Goal: Task Accomplishment & Management: Complete application form

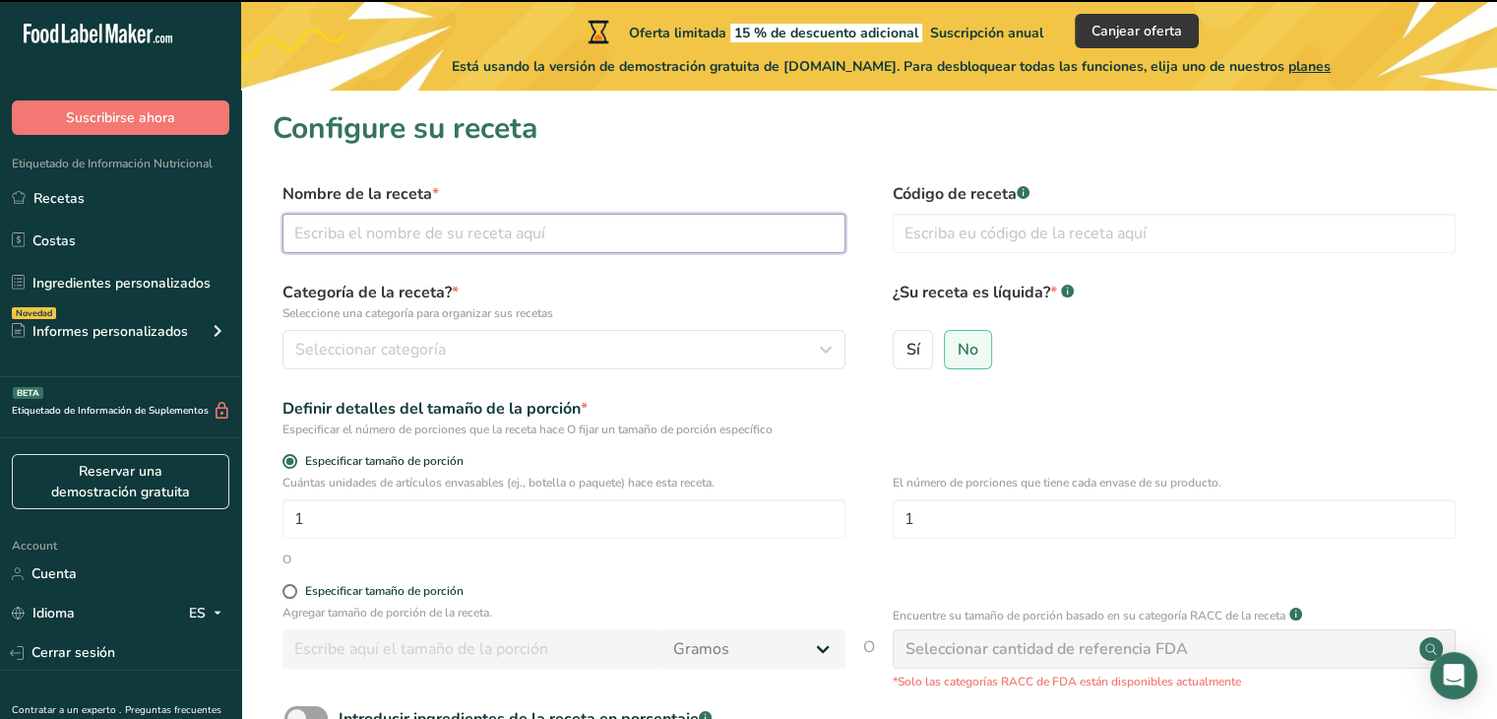
click at [500, 237] on input "text" at bounding box center [563, 233] width 563 height 39
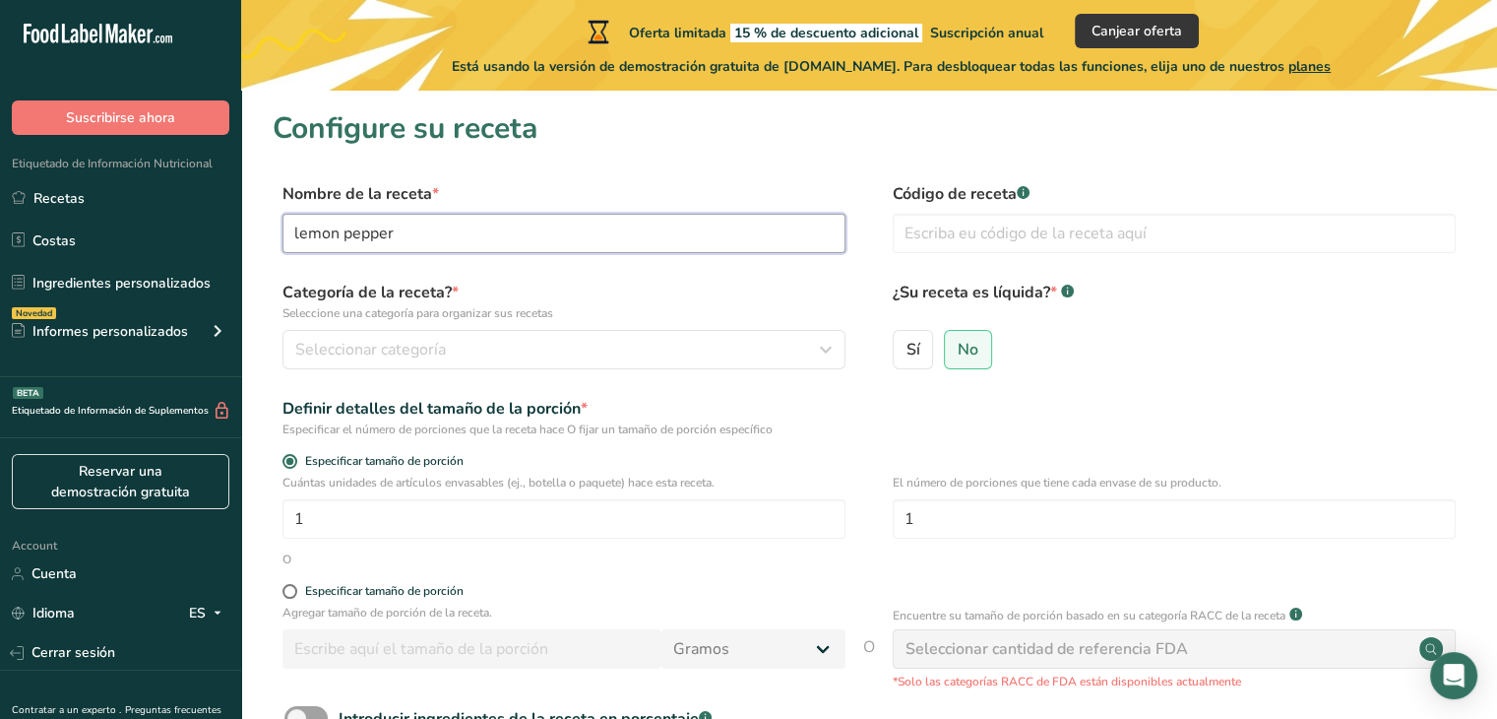
click at [282, 228] on input "lemon pepper" at bounding box center [563, 233] width 563 height 39
type input "salt lemon pepper"
click at [411, 336] on button "Seleccionar categoría" at bounding box center [563, 349] width 563 height 39
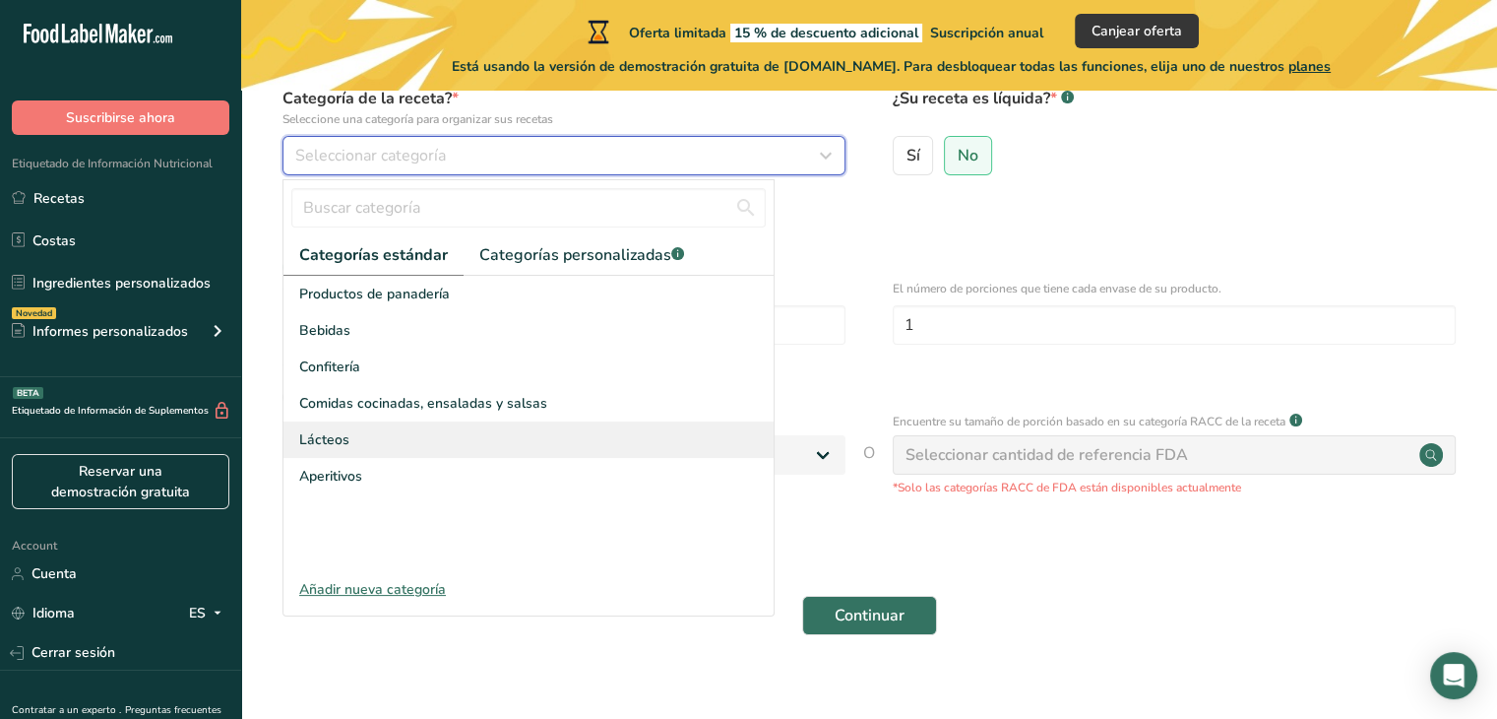
scroll to position [197, 0]
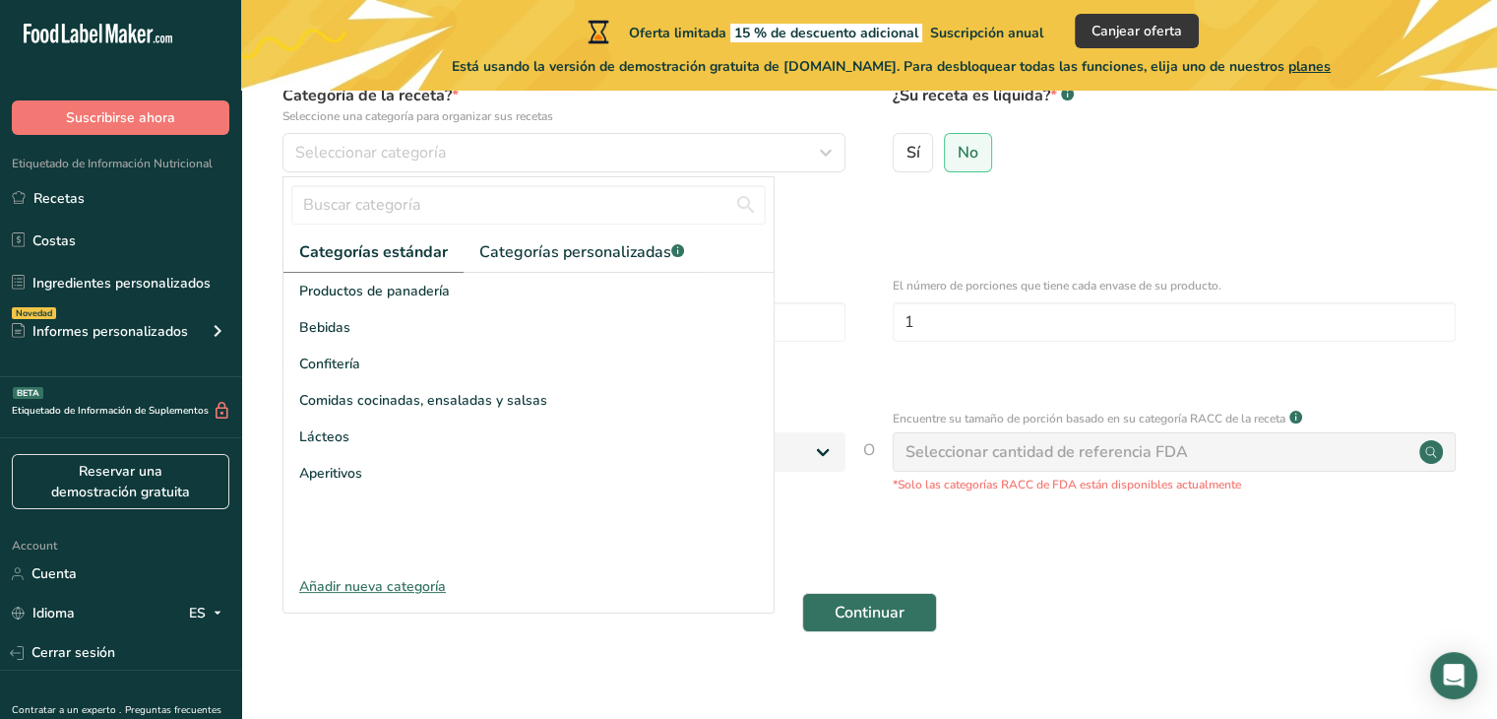
click at [362, 582] on div "Añadir nueva categoría" at bounding box center [528, 586] width 490 height 21
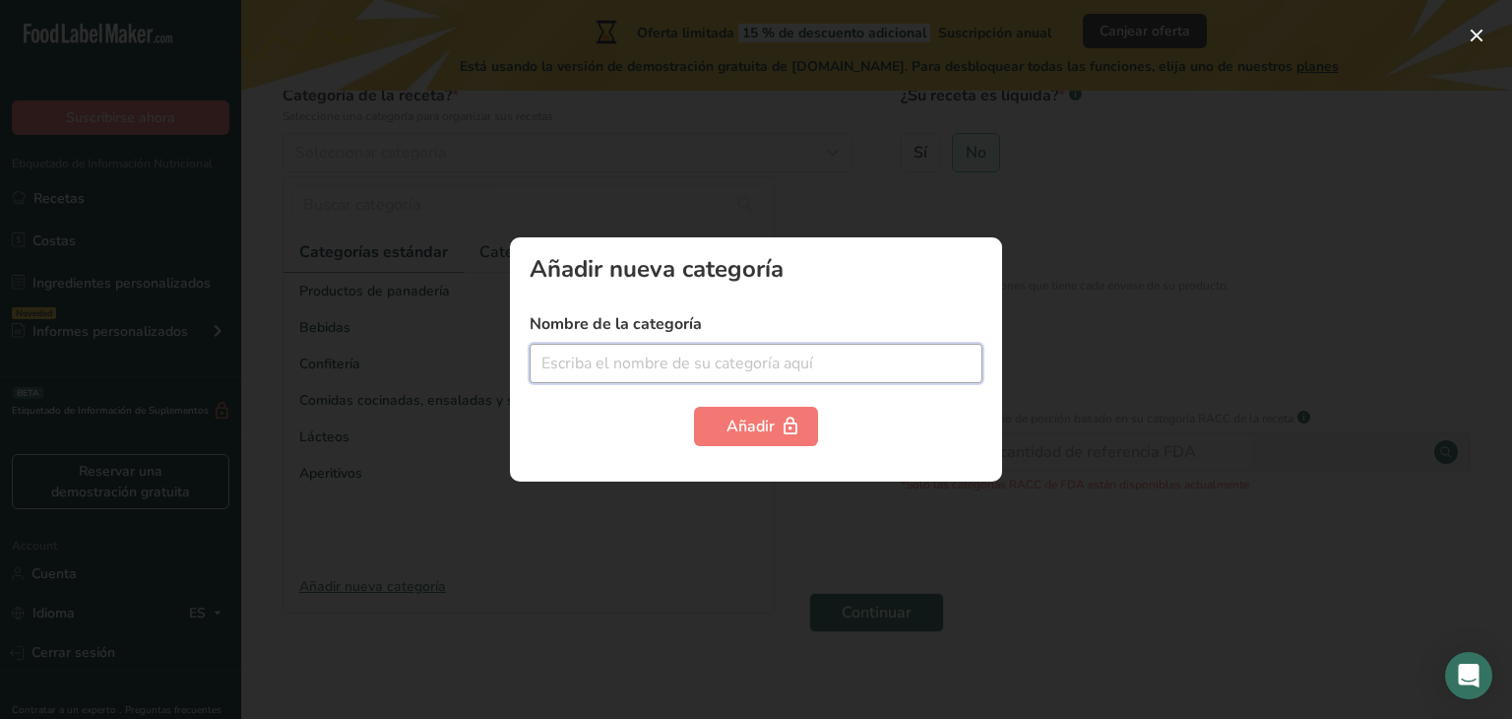
click at [671, 347] on input "text" at bounding box center [756, 363] width 453 height 39
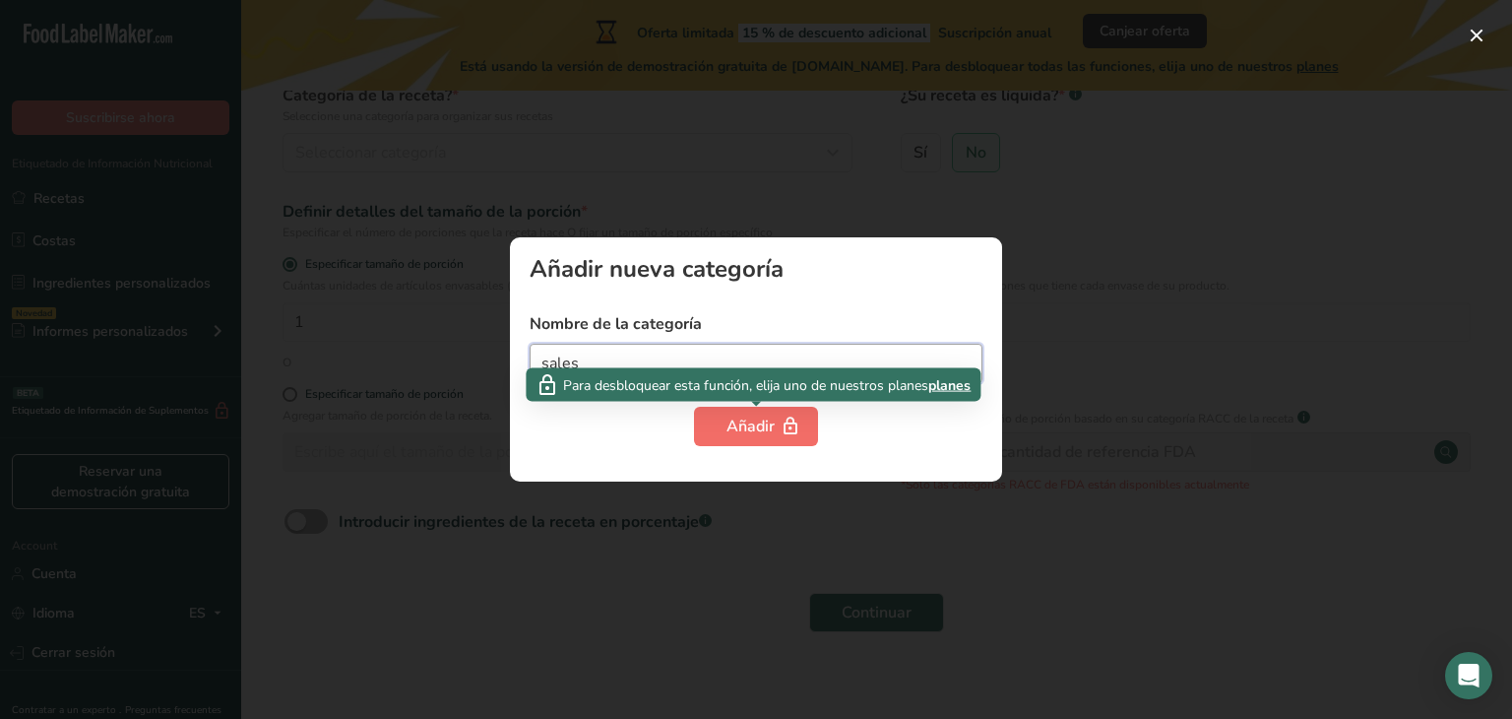
type input "sales"
click at [752, 431] on div "Añadir" at bounding box center [755, 426] width 59 height 24
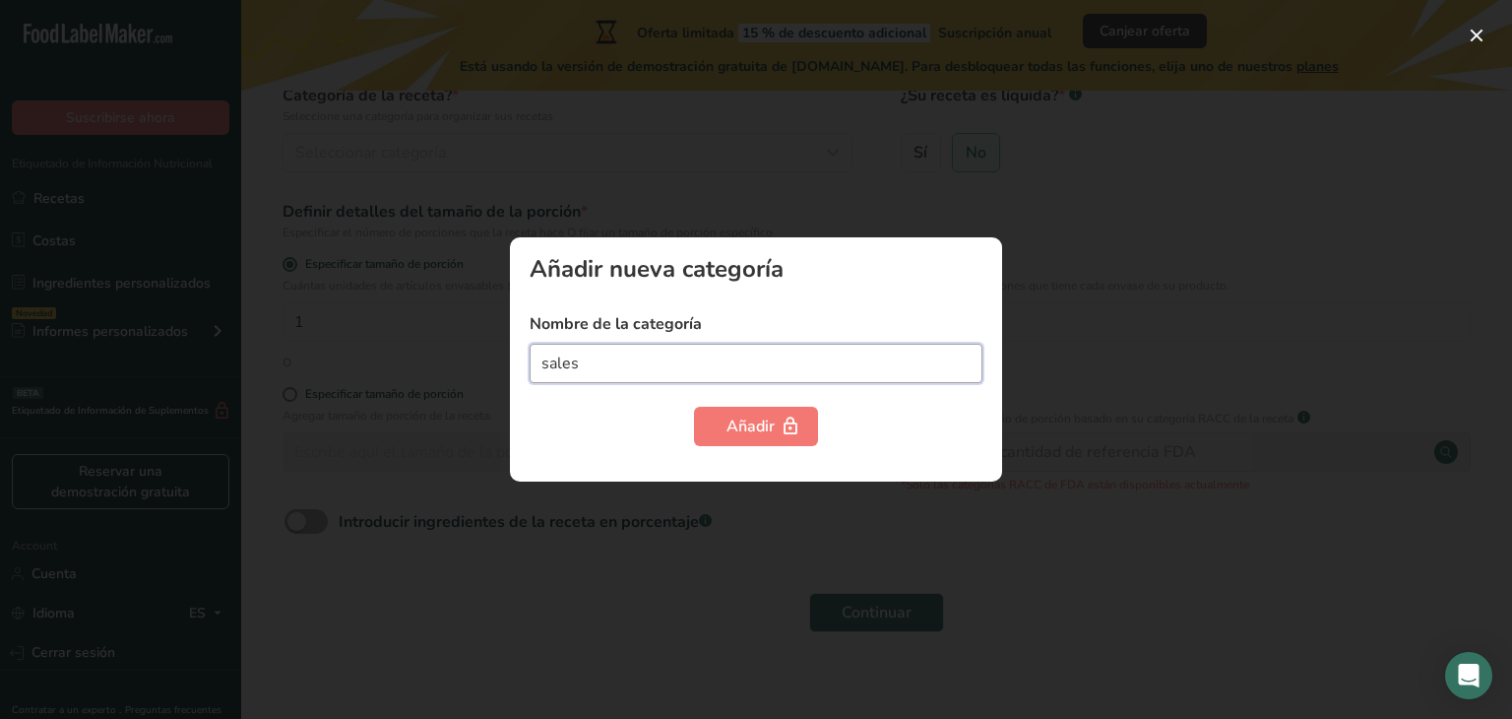
click at [902, 346] on input "sales" at bounding box center [756, 363] width 453 height 39
click at [950, 412] on div "Añadir" at bounding box center [756, 425] width 453 height 39
click at [713, 367] on input "sales" at bounding box center [756, 363] width 453 height 39
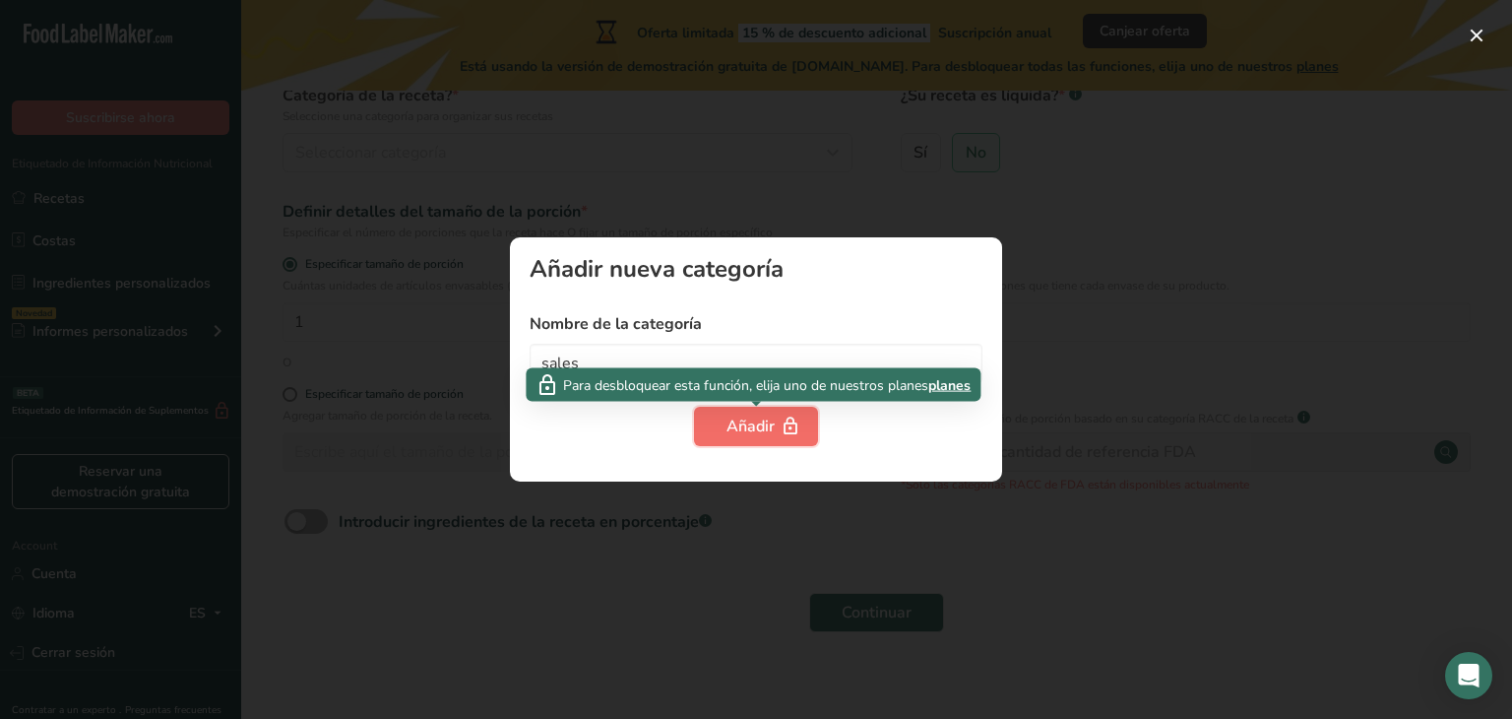
click at [735, 427] on div "Añadir" at bounding box center [755, 426] width 59 height 24
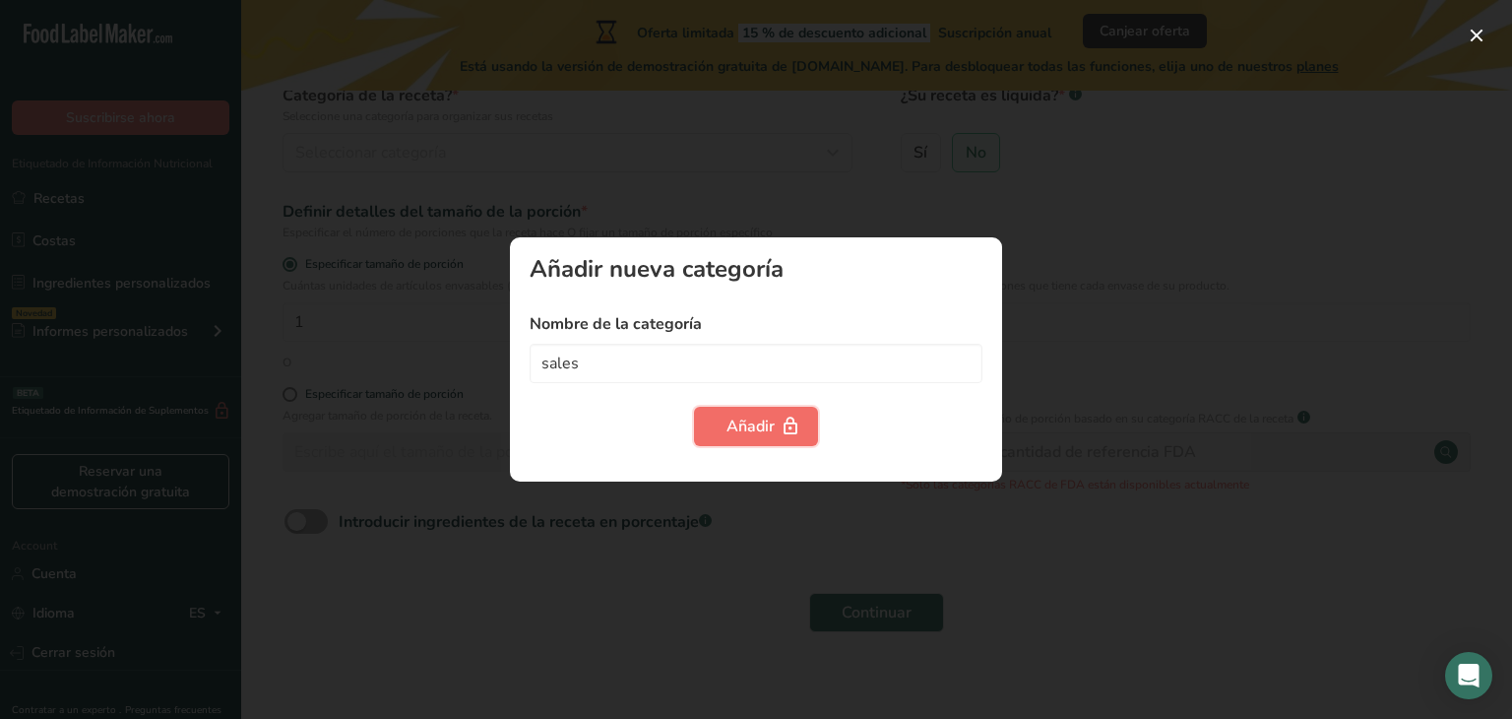
click at [743, 432] on div "Añadir" at bounding box center [755, 426] width 59 height 24
click at [583, 443] on div "Añadir" at bounding box center [756, 425] width 453 height 39
click at [1161, 497] on div at bounding box center [756, 359] width 1512 height 719
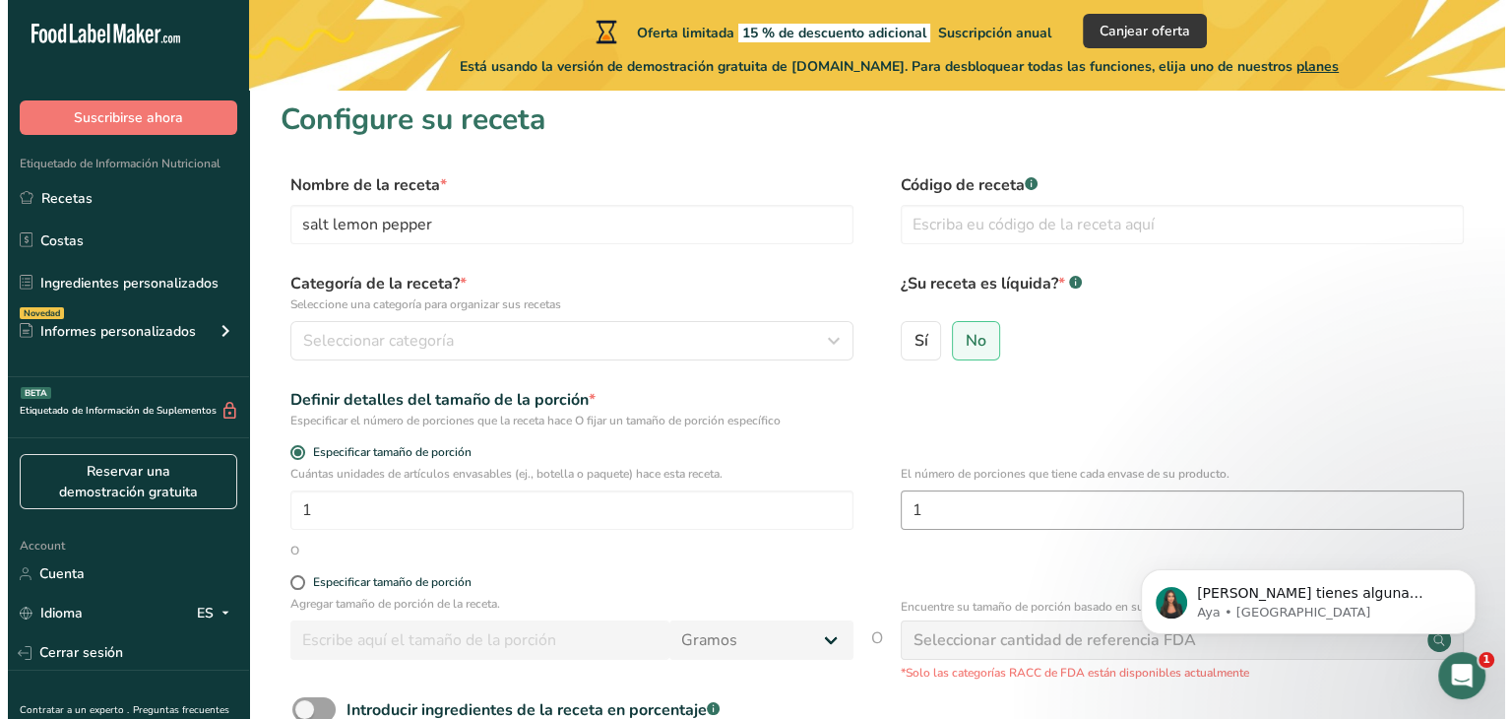
scroll to position [0, 0]
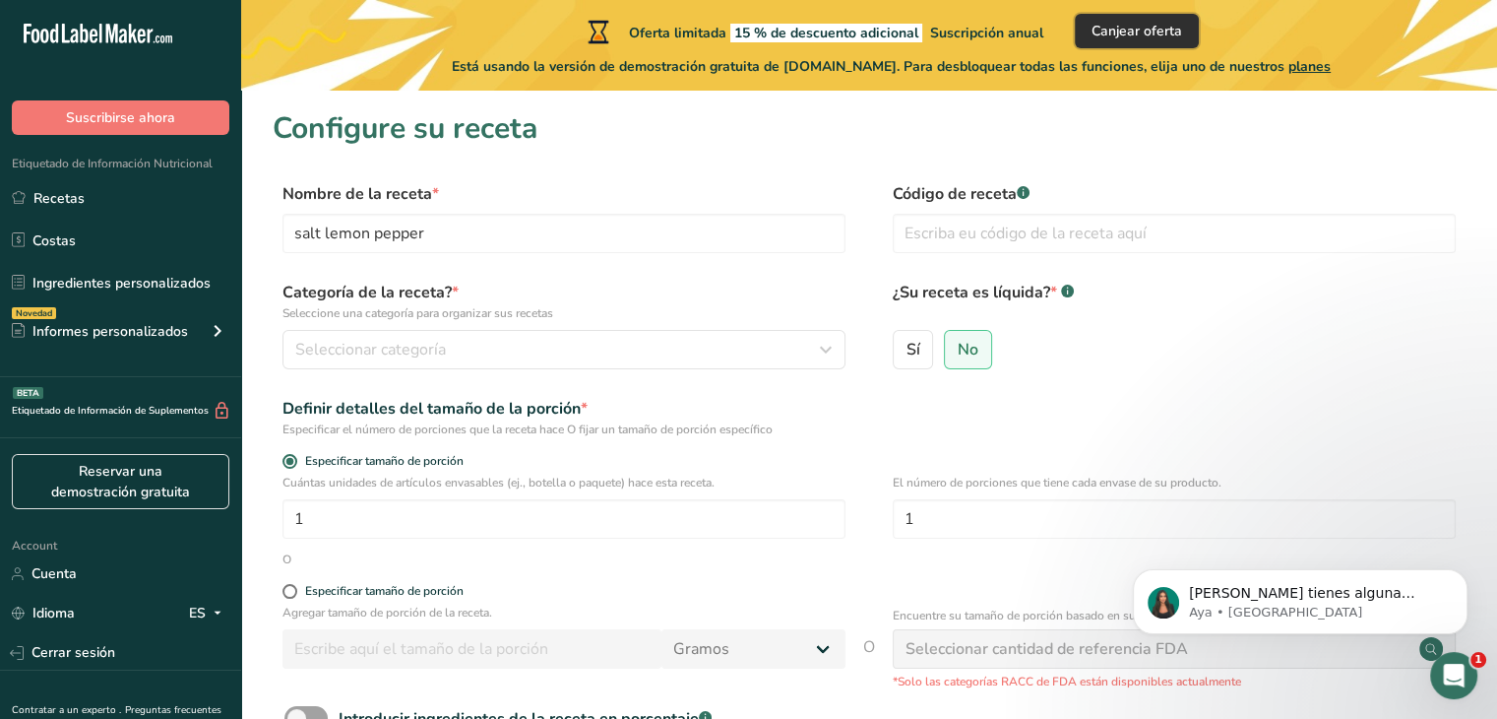
click at [1117, 28] on span "Canjear oferta" at bounding box center [1137, 31] width 91 height 21
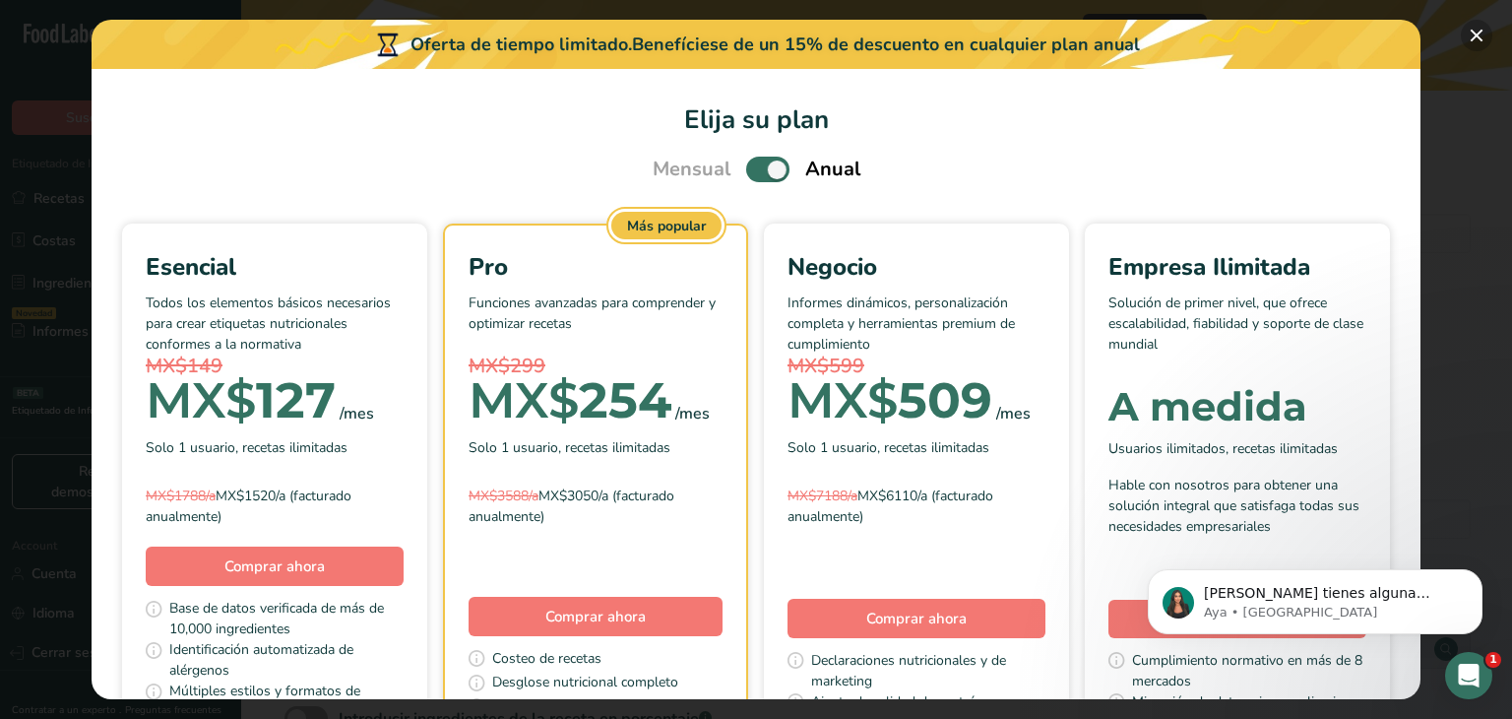
click at [1466, 34] on button "Pick Your Pricing Plan Modal" at bounding box center [1476, 35] width 31 height 31
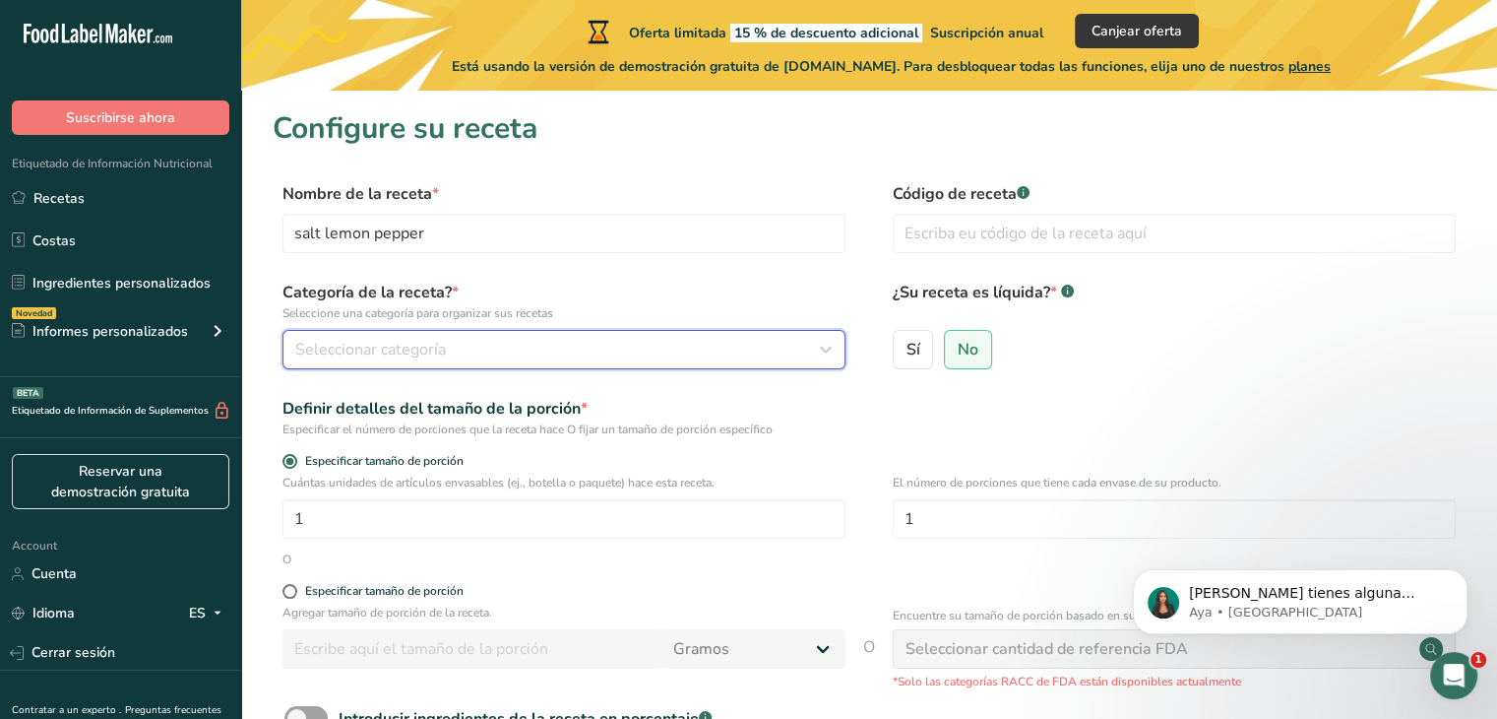
click at [461, 341] on div "Seleccionar categoría" at bounding box center [558, 350] width 526 height 24
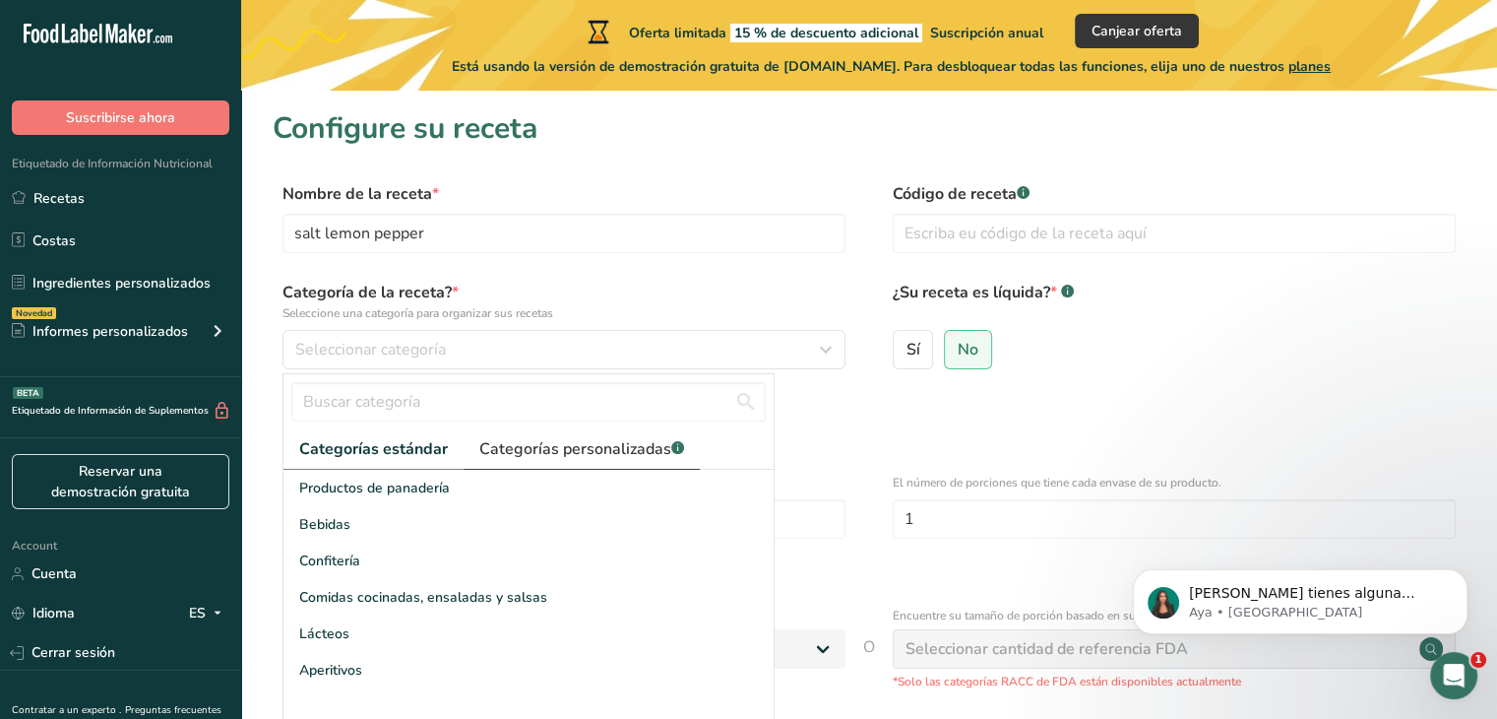
click at [508, 457] on span "Categorías personalizadas .a-a{fill:#347362;}.b-a{fill:#fff;}" at bounding box center [581, 449] width 205 height 24
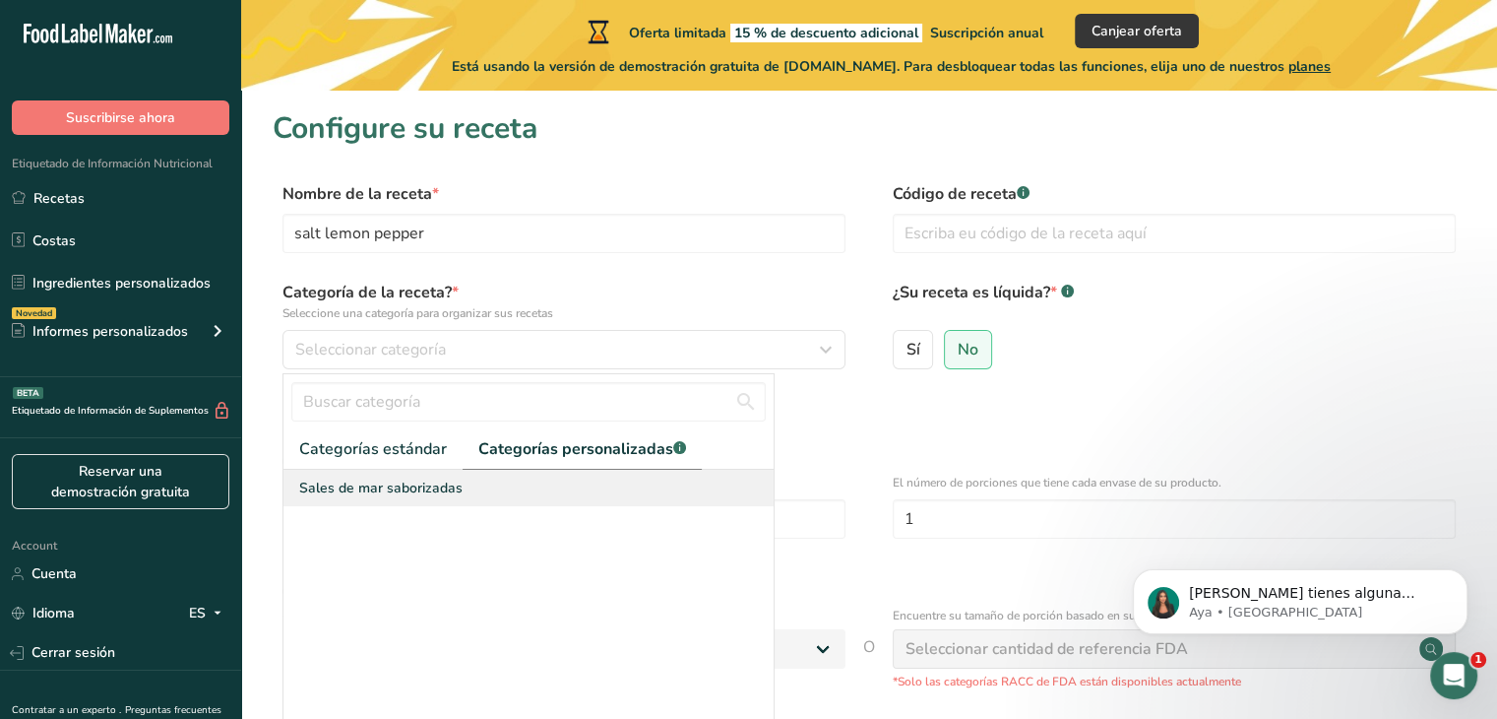
click at [415, 485] on span "Sales de mar saborizadas" at bounding box center [380, 487] width 163 height 21
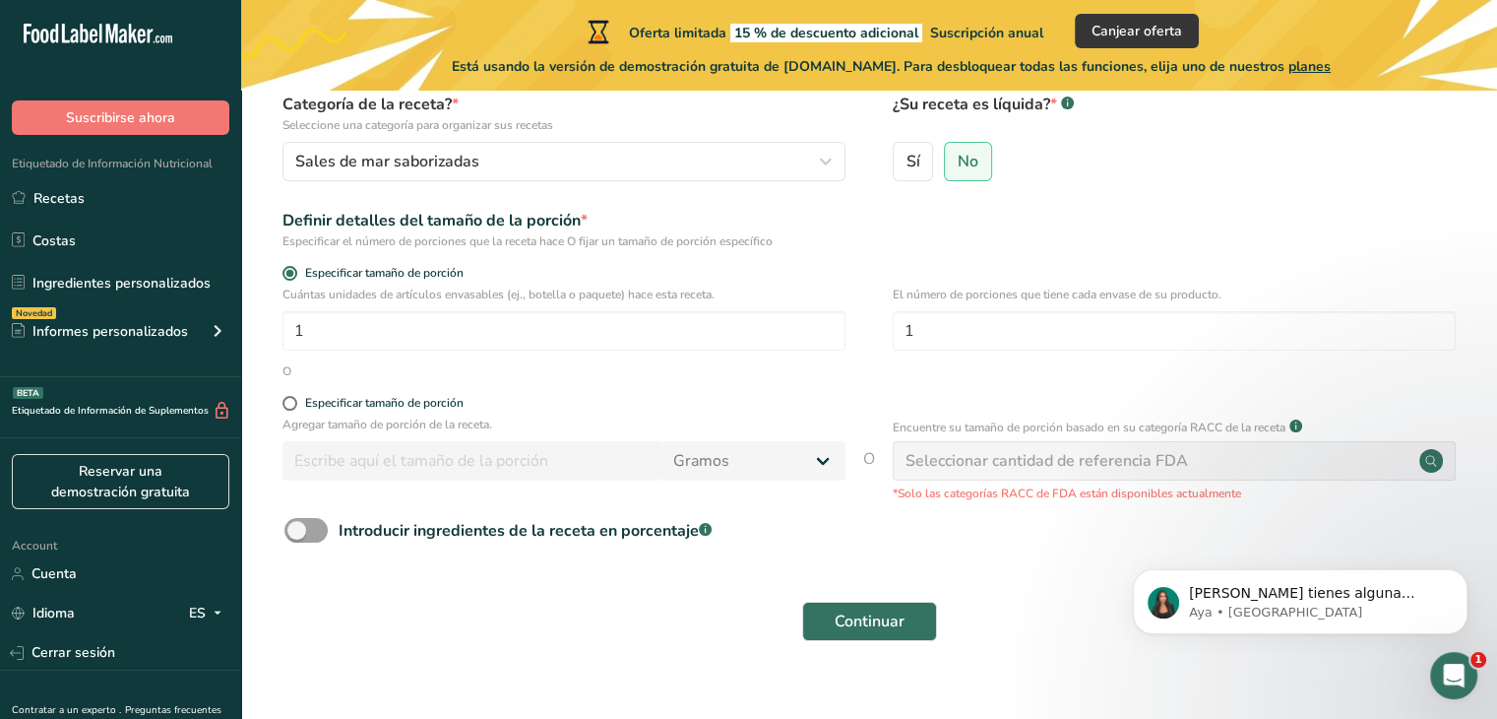
scroll to position [197, 0]
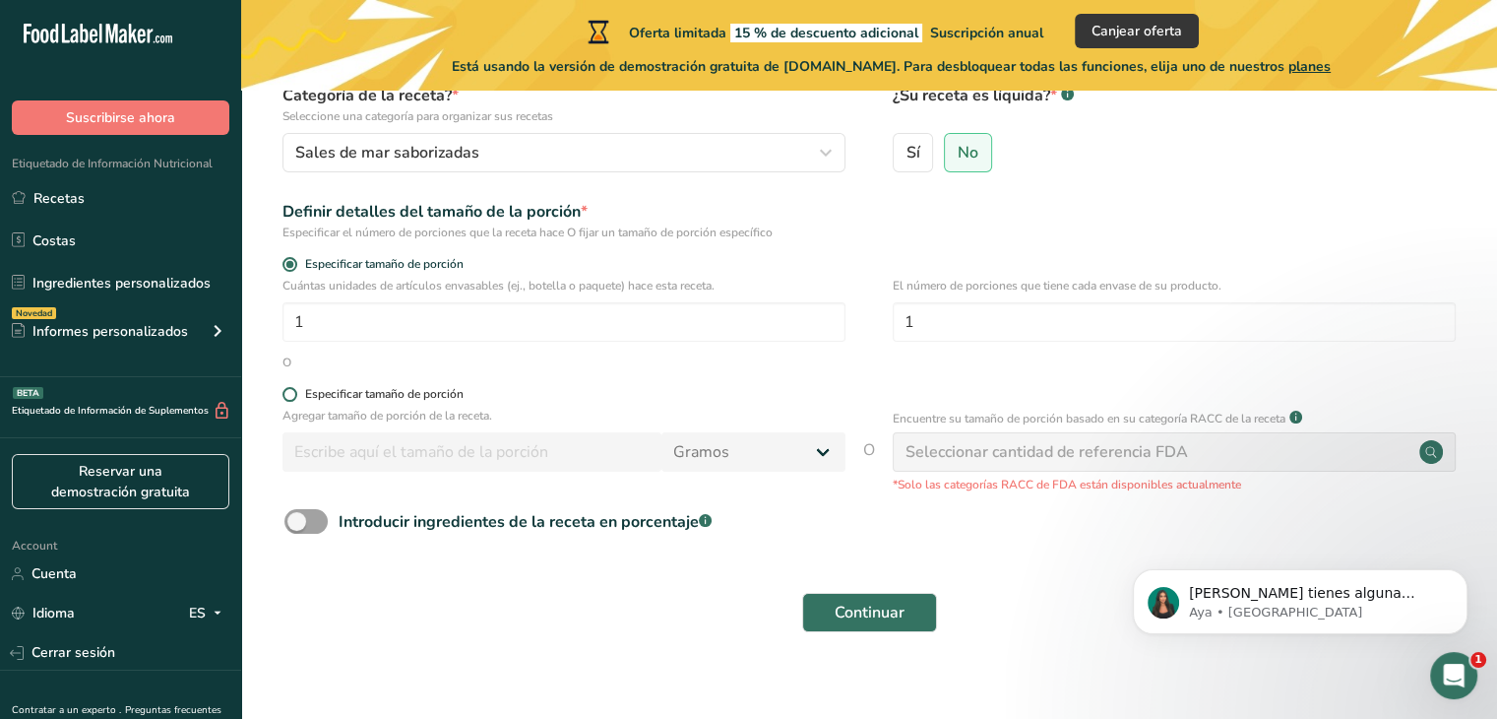
click at [291, 396] on span at bounding box center [289, 394] width 15 height 15
click at [291, 396] on input "Especificar tamaño de porción" at bounding box center [288, 394] width 13 height 13
radio input "true"
radio input "false"
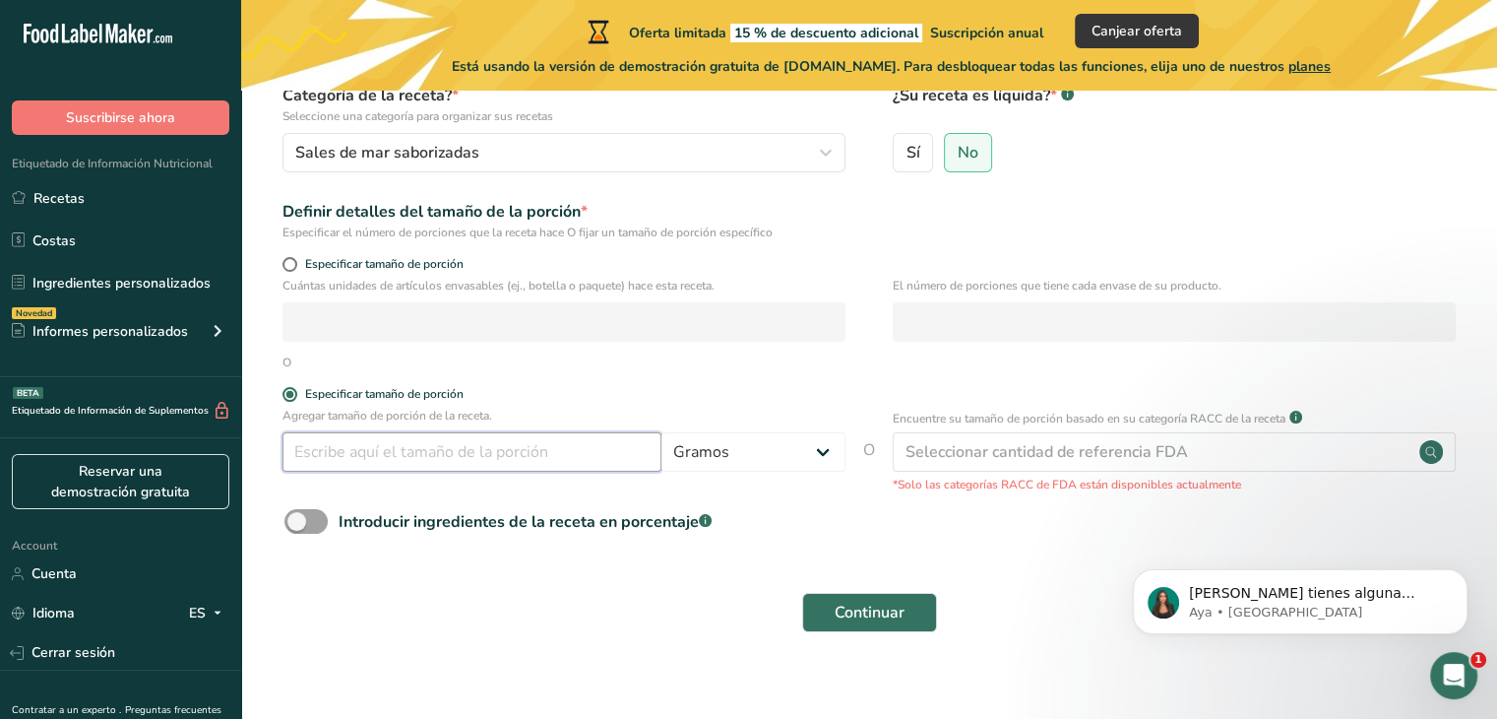
click at [316, 446] on input "number" at bounding box center [471, 451] width 379 height 39
type input "1"
click at [908, 554] on form "Nombre de la receta * salt lemon pepper Código de receta .a-a{fill:#347362;}.b-…" at bounding box center [869, 314] width 1193 height 658
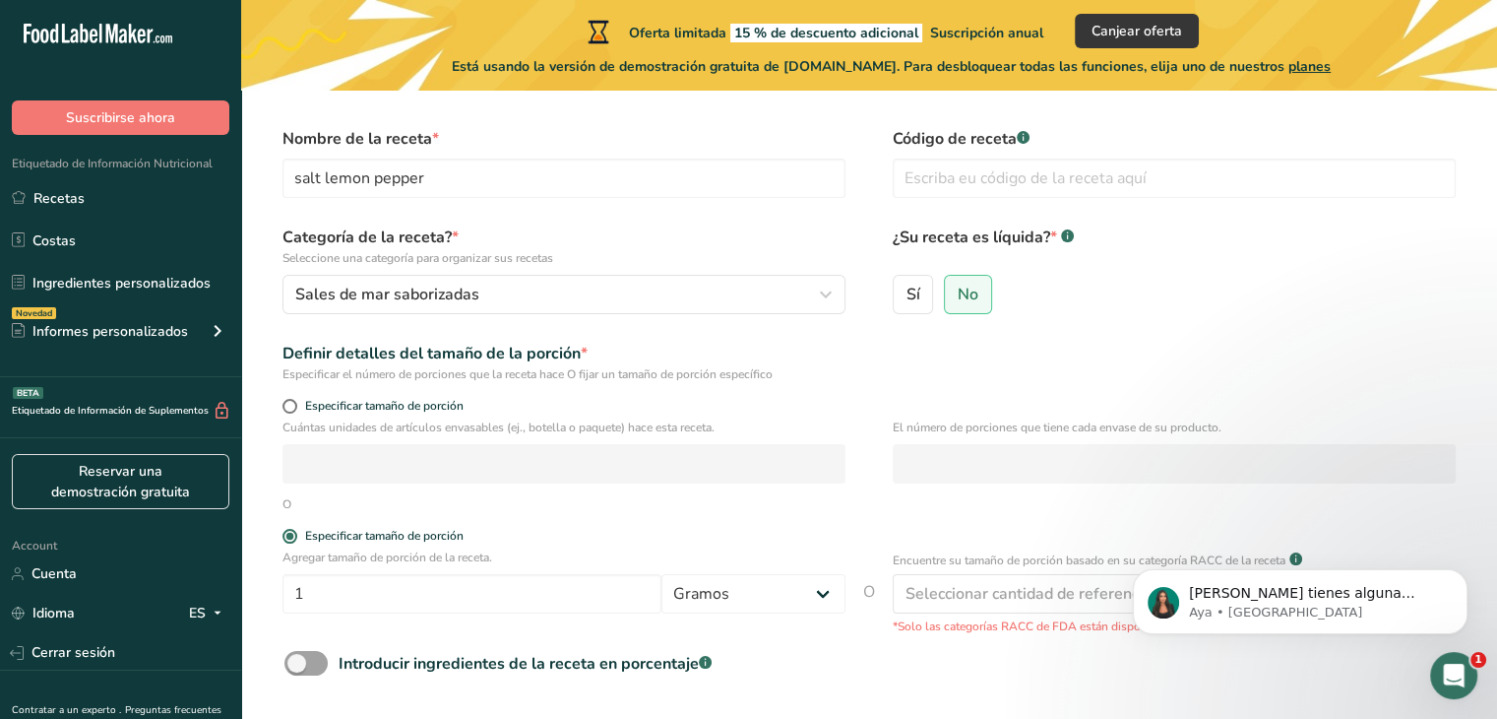
scroll to position [217, 0]
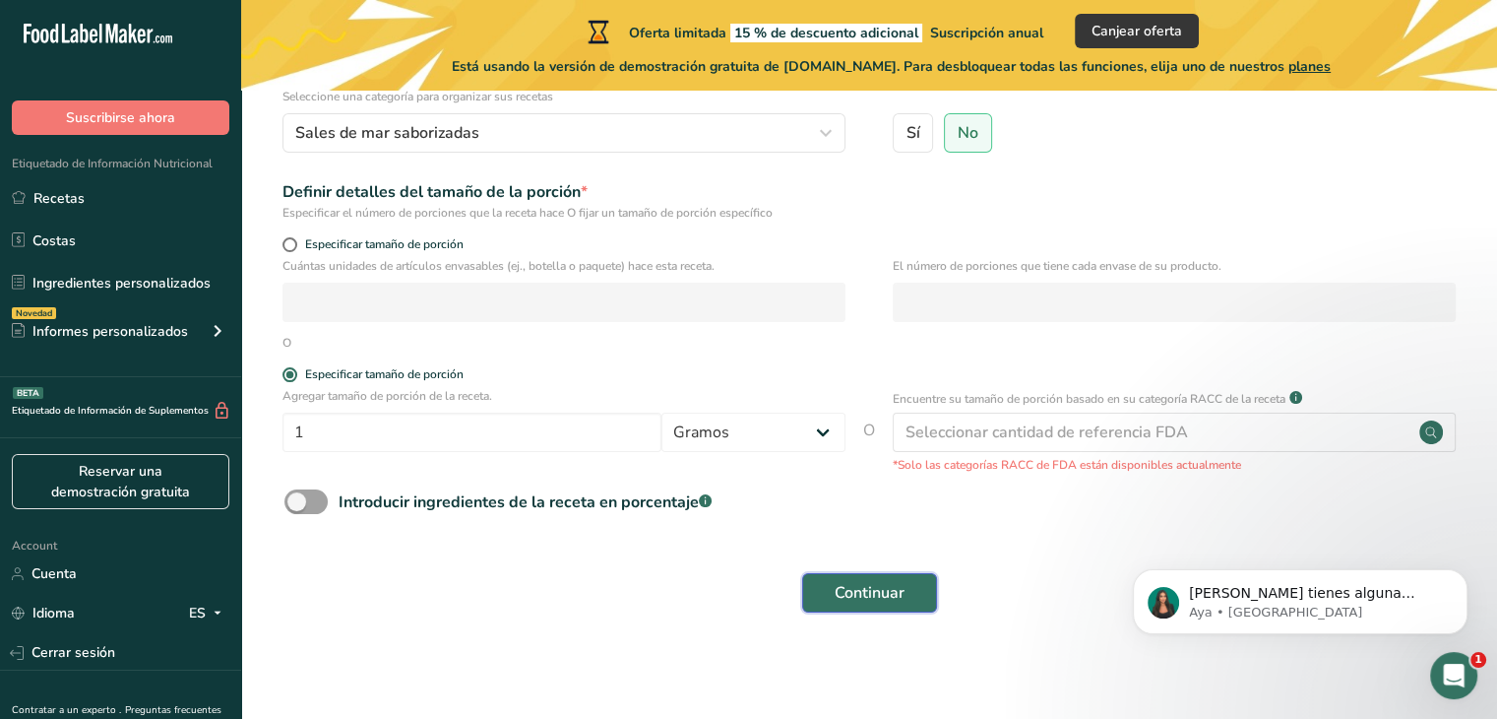
click at [900, 585] on span "Continuar" at bounding box center [870, 593] width 70 height 24
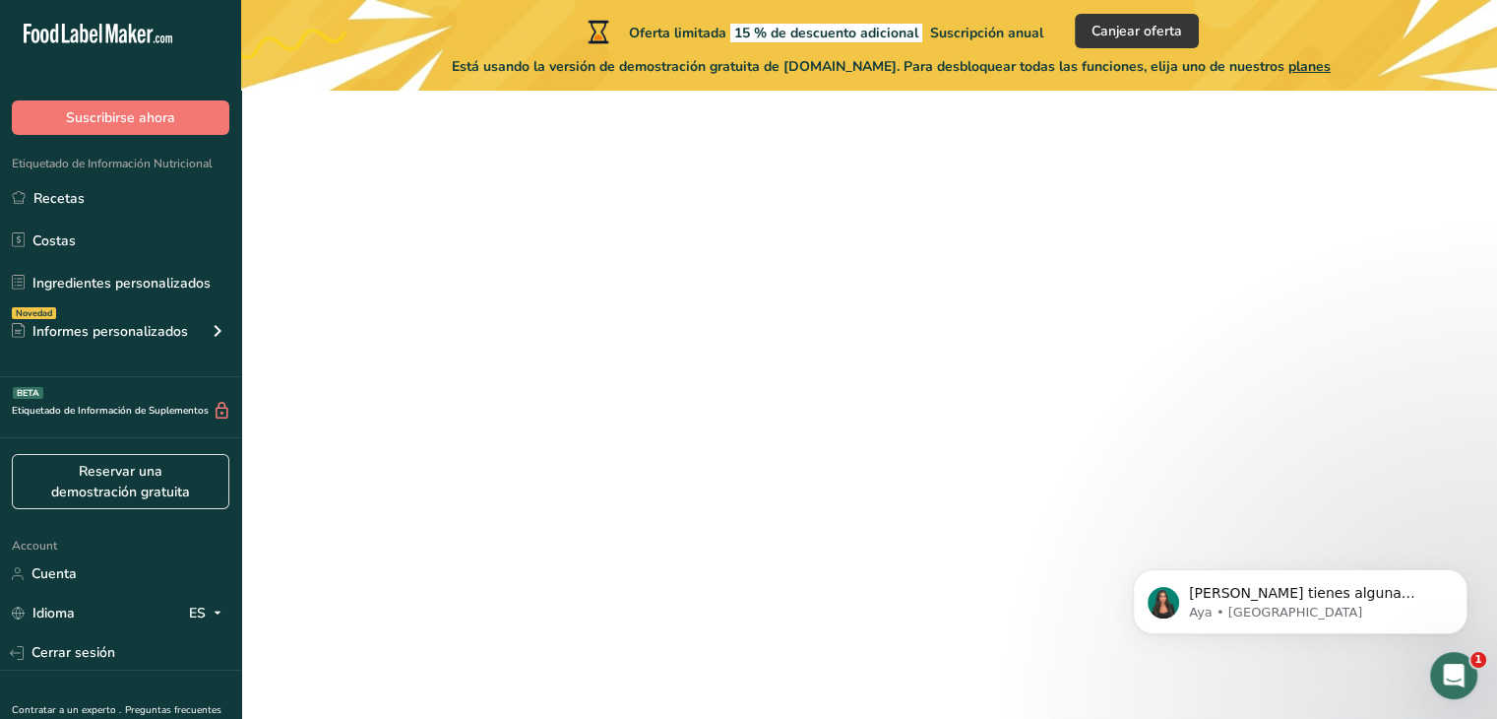
click at [856, 591] on span "Continuar" at bounding box center [870, 593] width 70 height 24
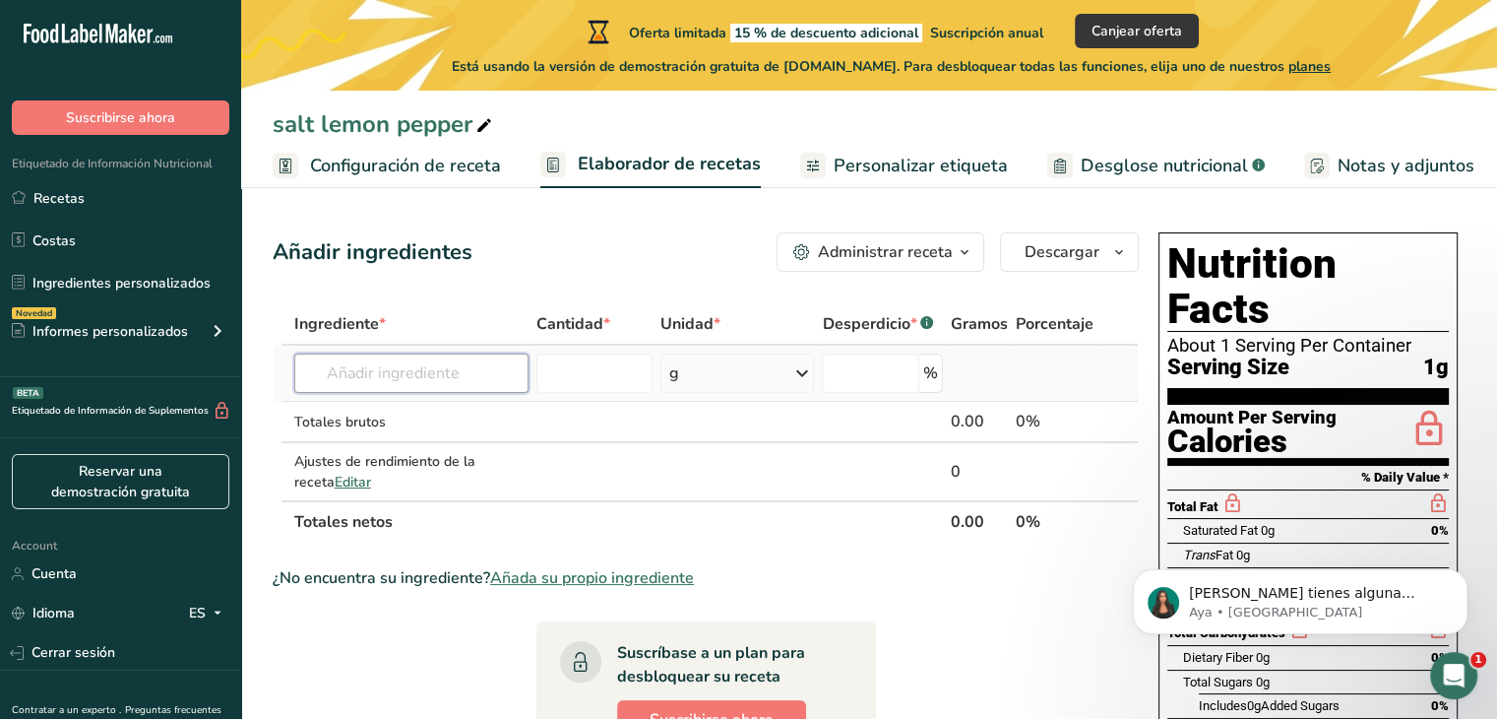
click at [373, 378] on input "text" at bounding box center [411, 372] width 234 height 39
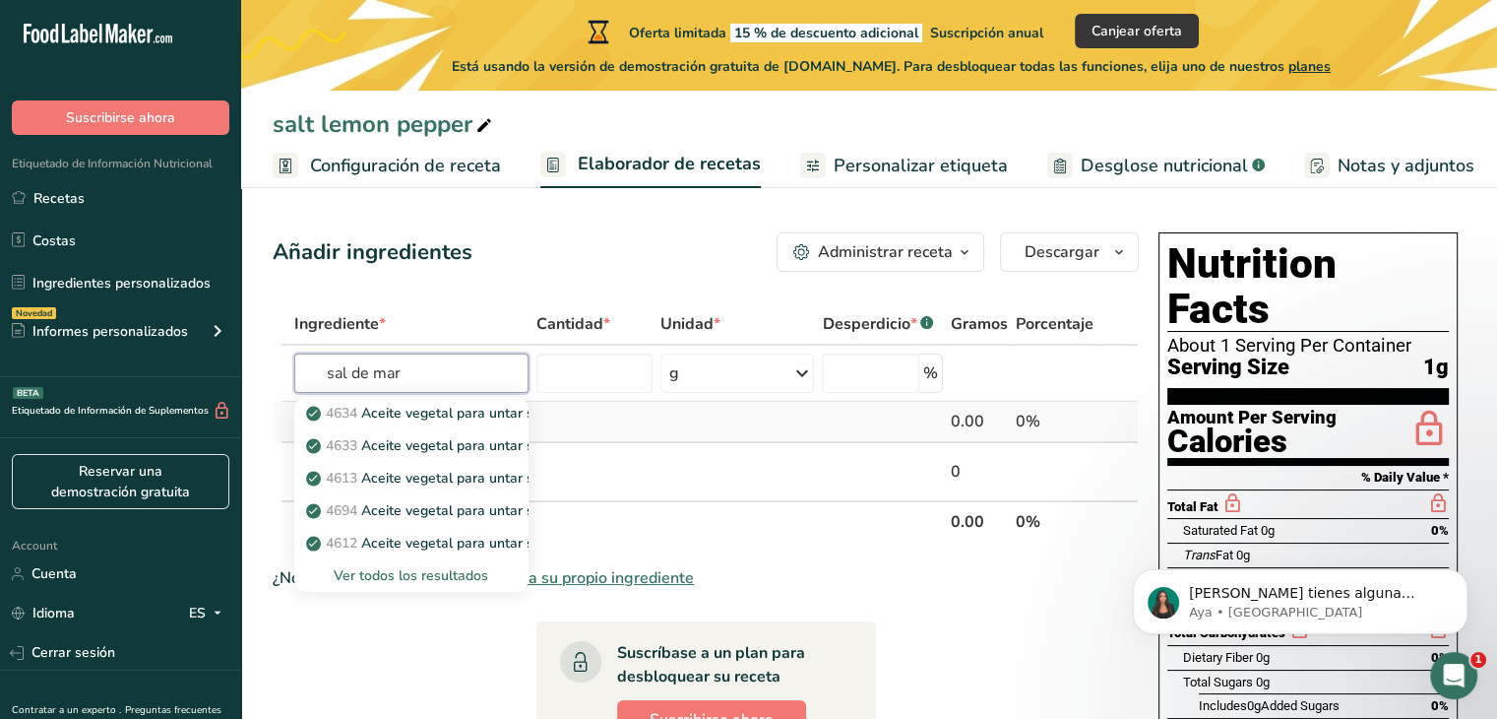
type input "sal de mar"
click at [622, 426] on td at bounding box center [594, 422] width 125 height 41
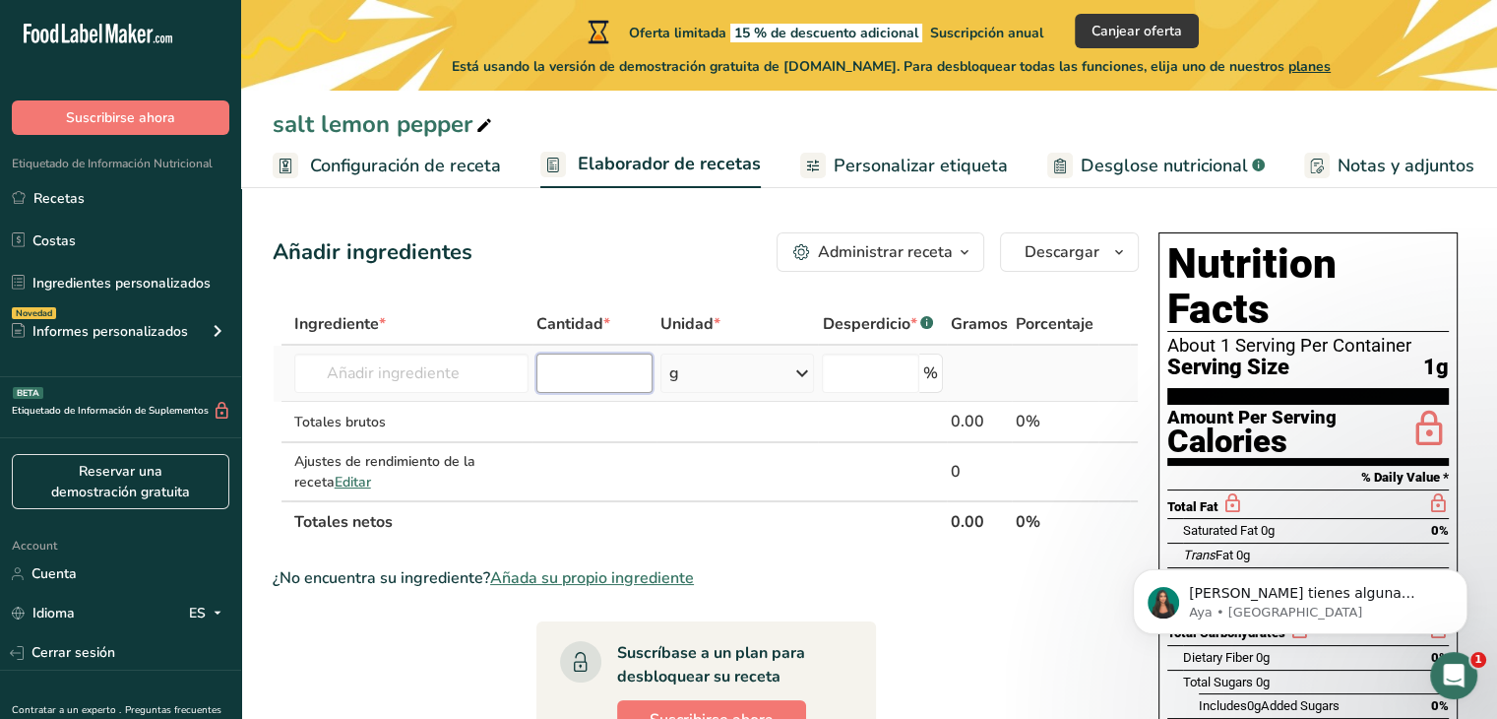
click at [614, 378] on input "number" at bounding box center [594, 372] width 117 height 39
type input "1000"
click at [882, 371] on input "number" at bounding box center [870, 372] width 97 height 39
type input "0"
click at [447, 374] on input "text" at bounding box center [411, 372] width 234 height 39
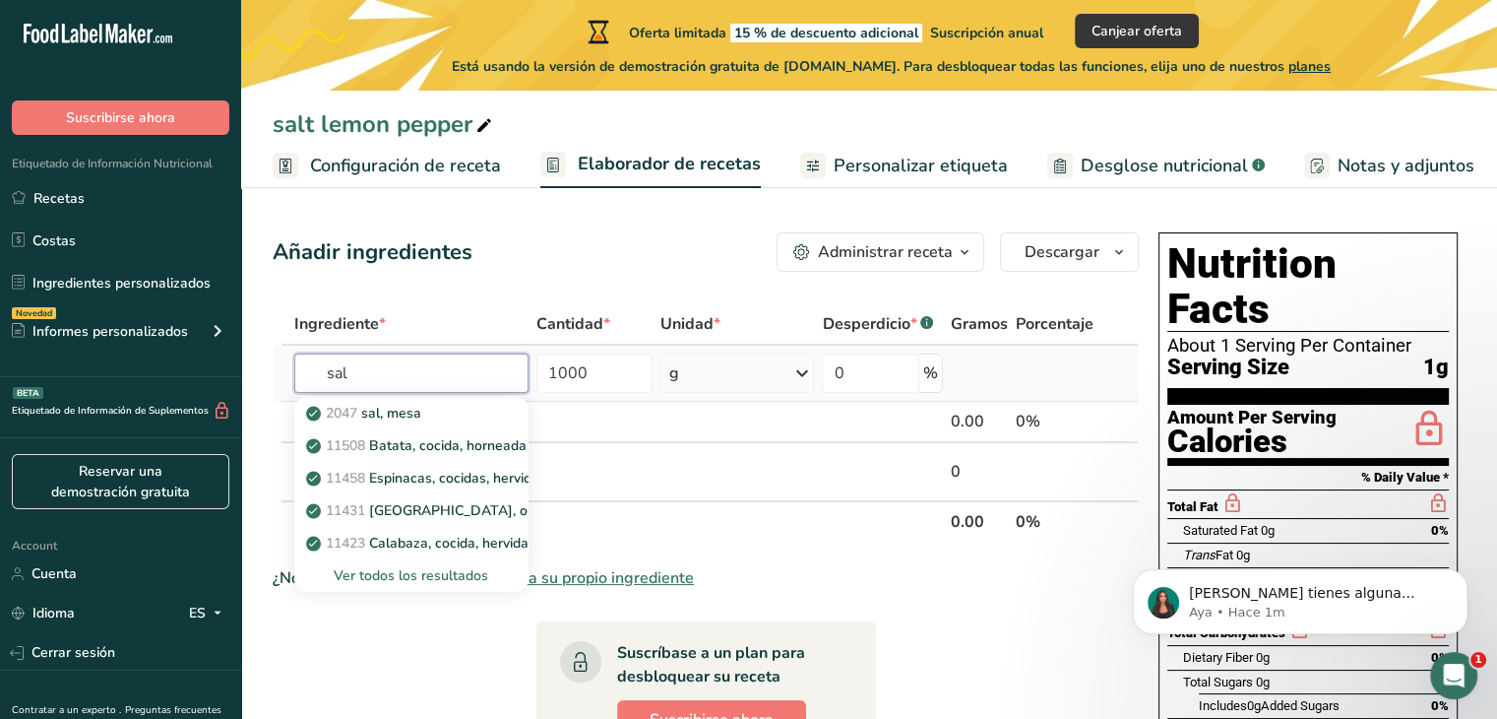
type input "sal"
click at [430, 570] on div "Ver todos los resultados" at bounding box center [411, 575] width 203 height 21
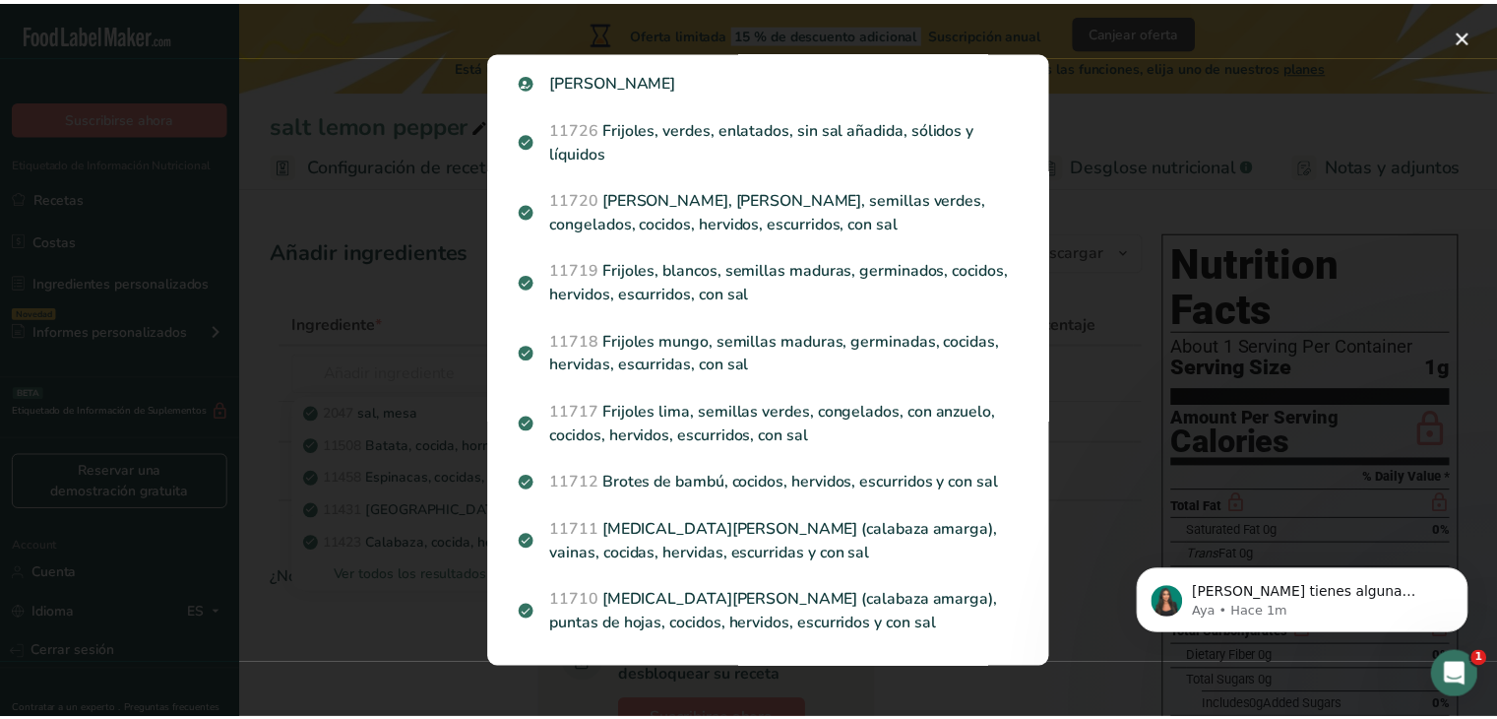
scroll to position [2175, 0]
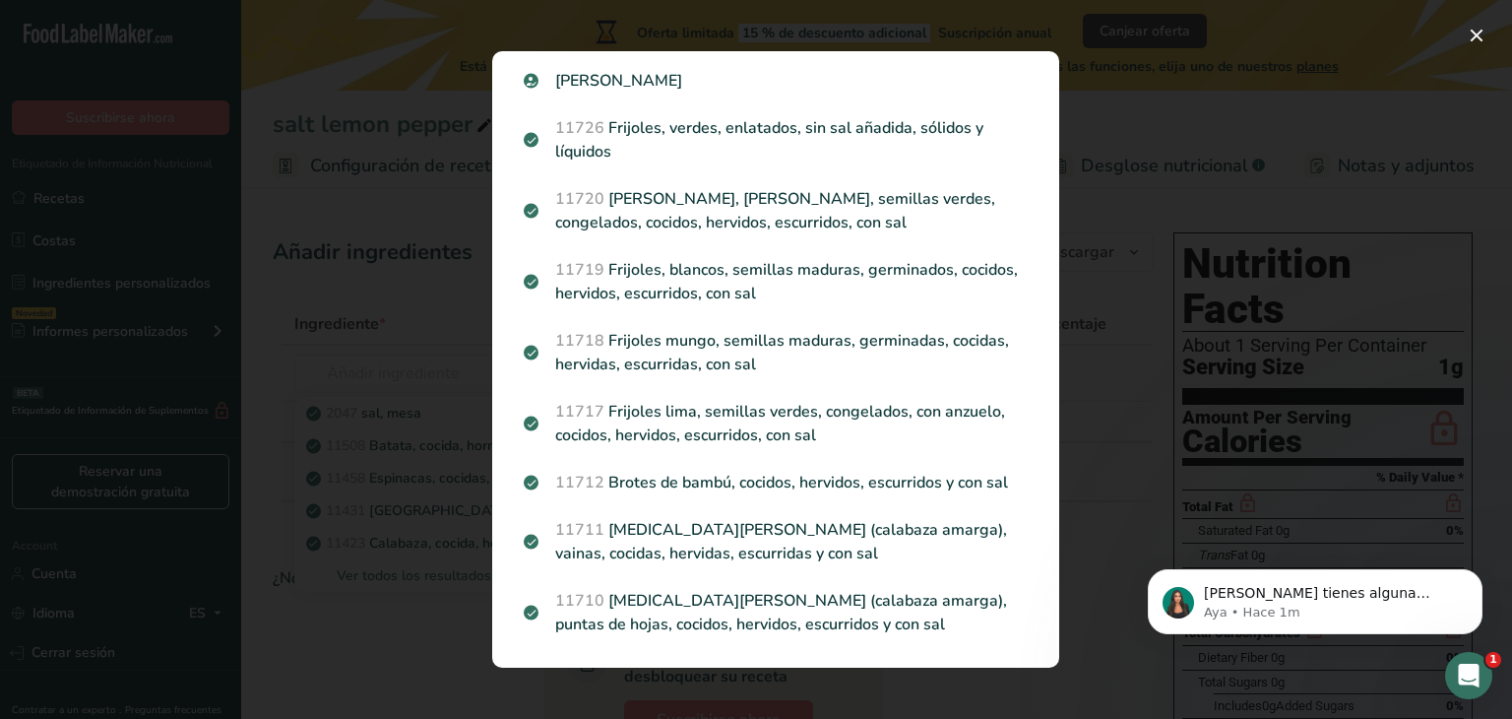
click at [315, 635] on div "Search results modal" at bounding box center [756, 359] width 1512 height 719
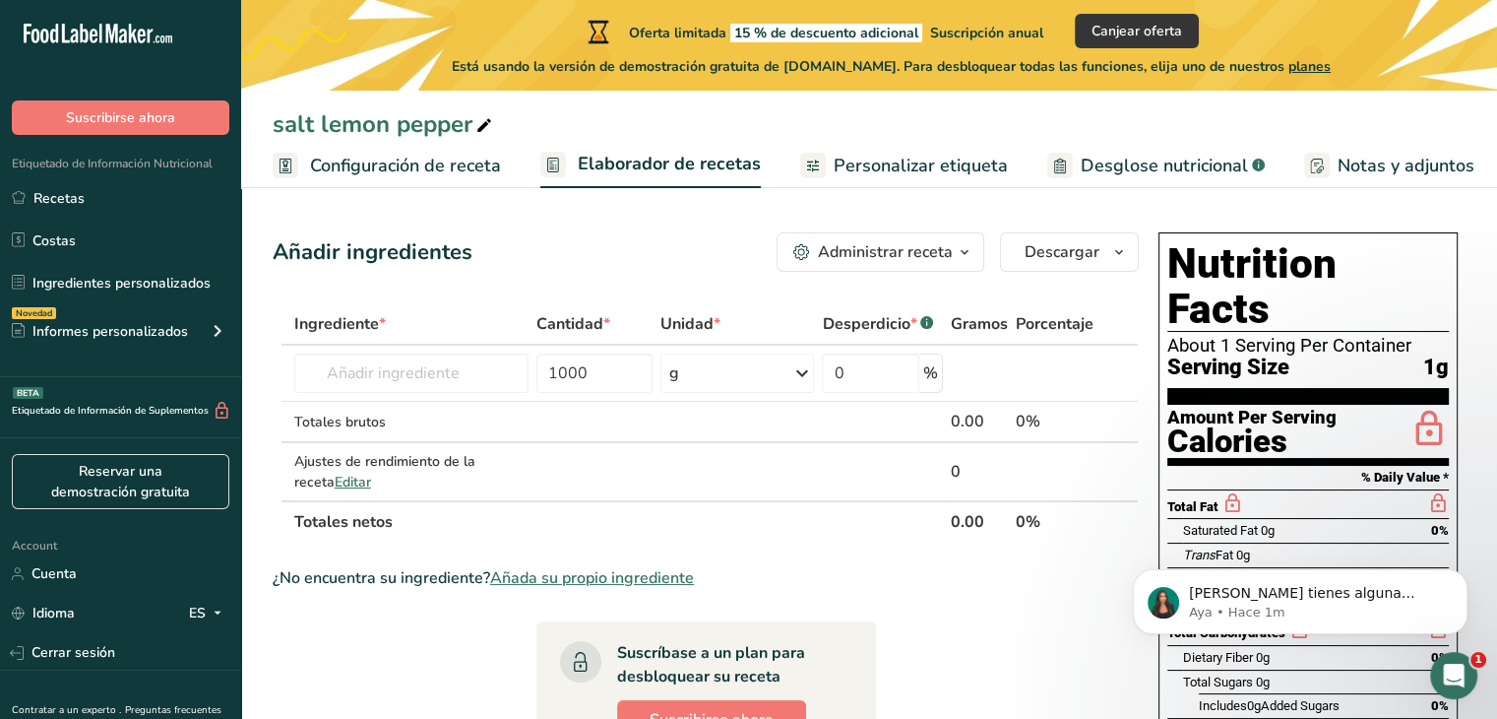
click at [565, 572] on span "Añada su propio ingrediente" at bounding box center [592, 578] width 204 height 24
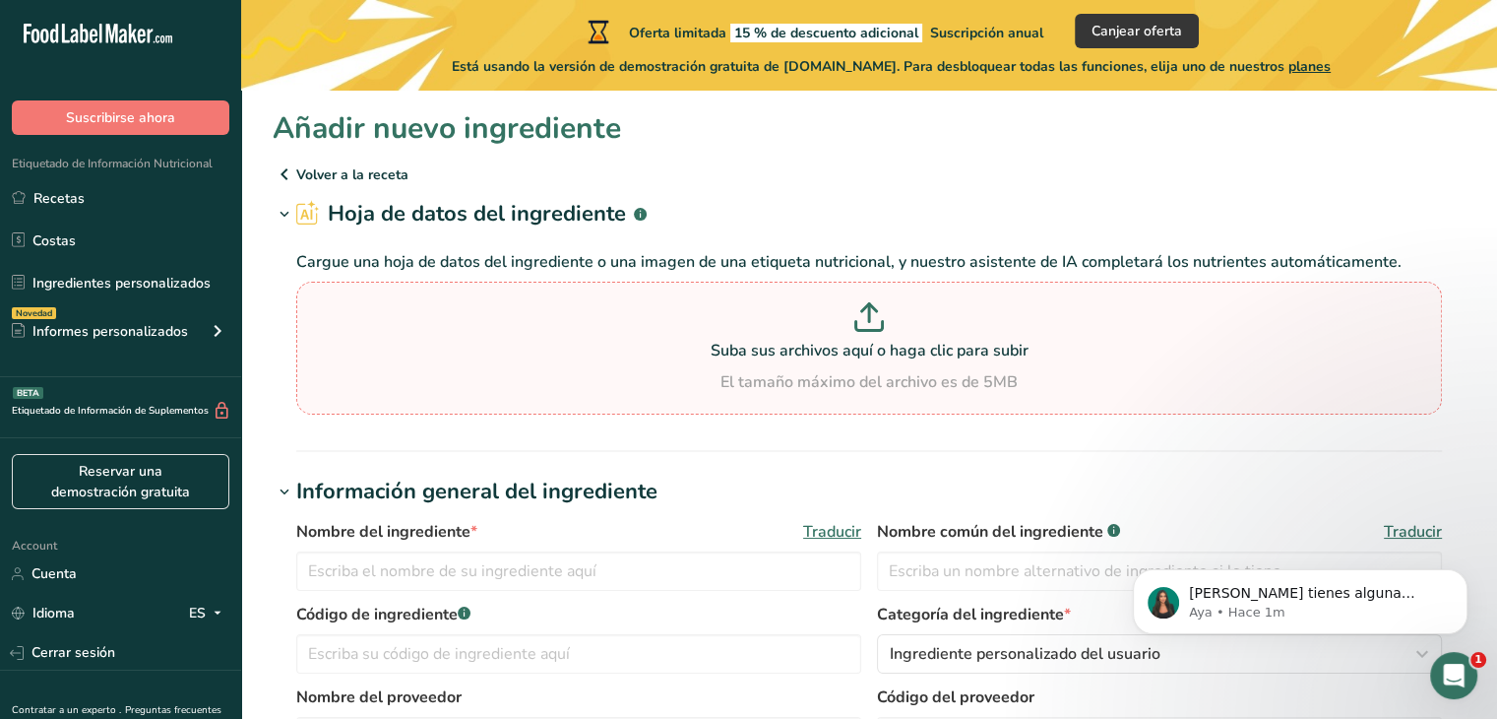
click at [860, 317] on icon at bounding box center [869, 317] width 30 height 30
click at [860, 317] on input "Suba sus archivos aquí o haga clic para subir El tamaño máximo del archivo es d…" at bounding box center [869, 347] width 1146 height 133
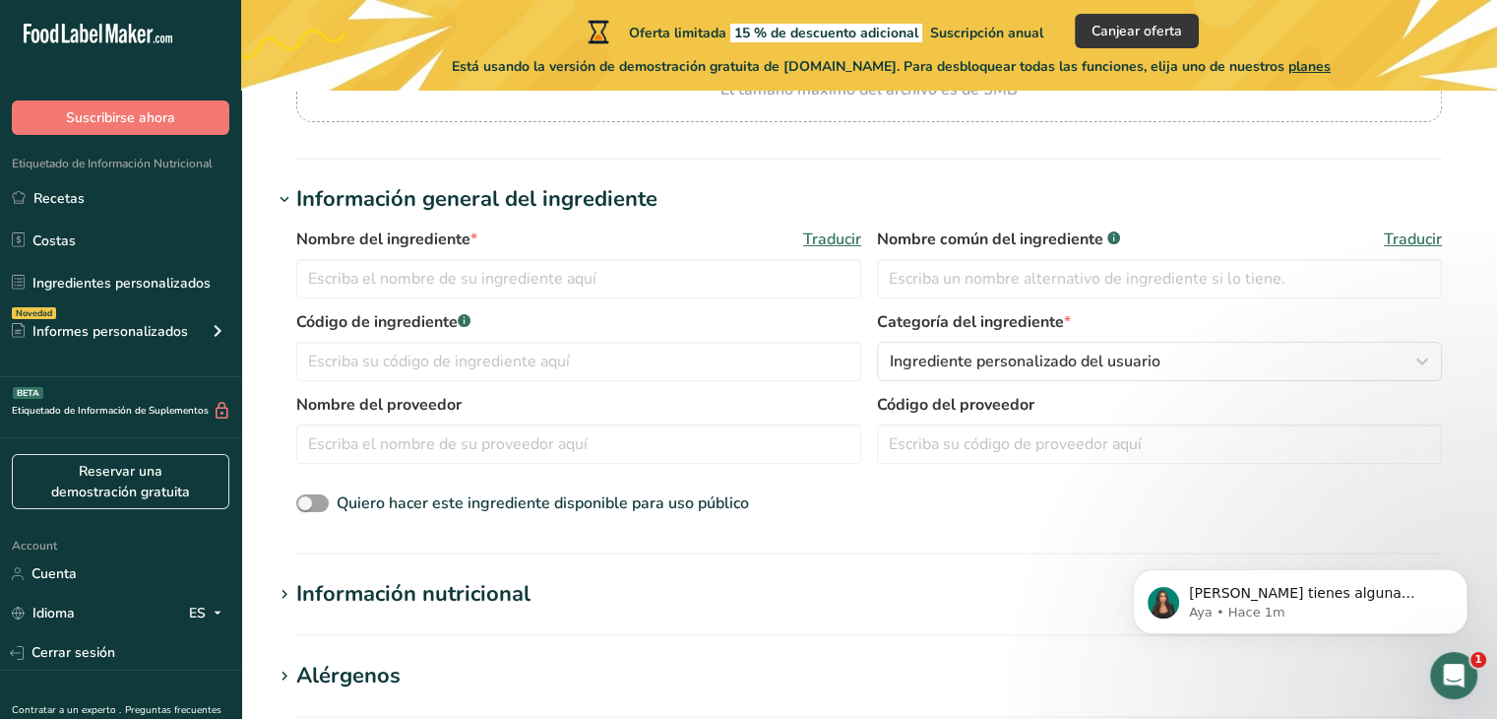
scroll to position [295, 0]
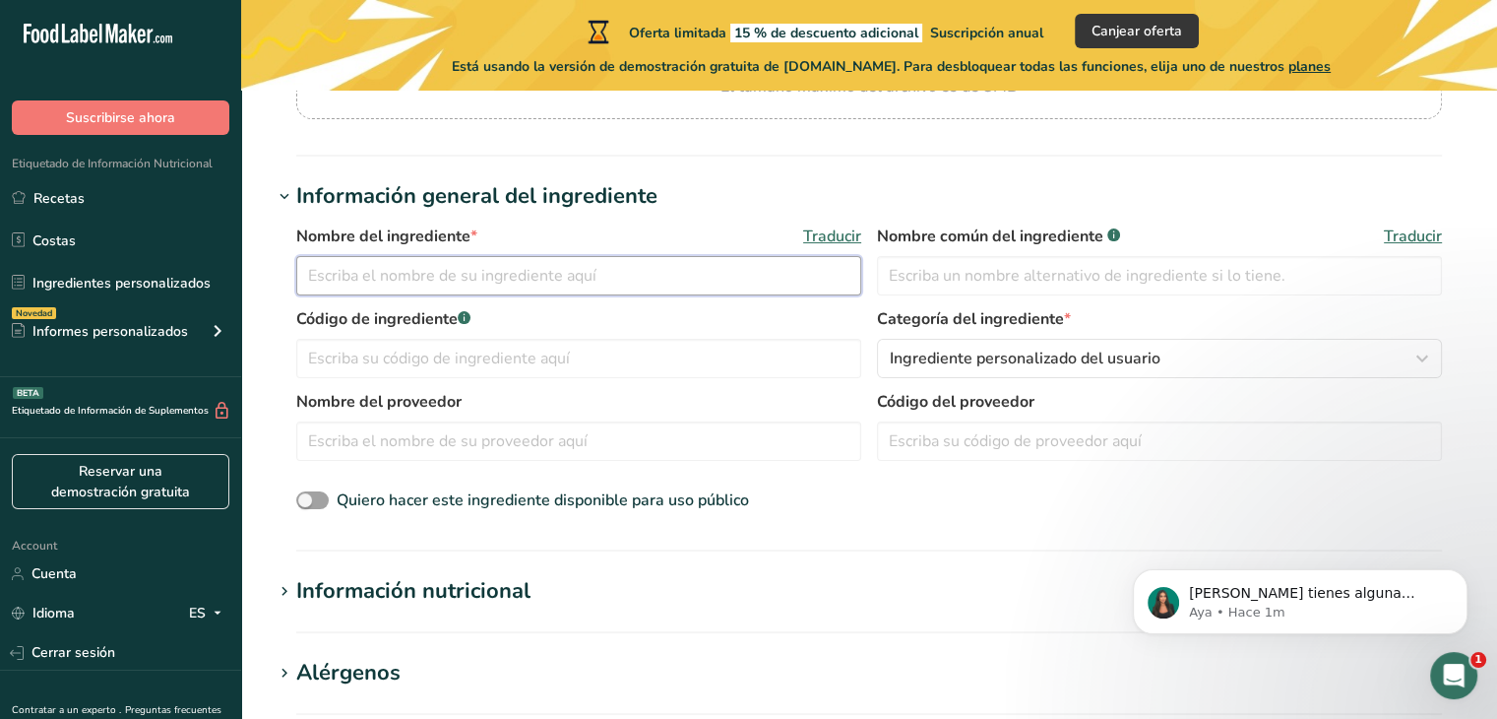
click at [494, 283] on input "text" at bounding box center [578, 275] width 565 height 39
type input "sal"
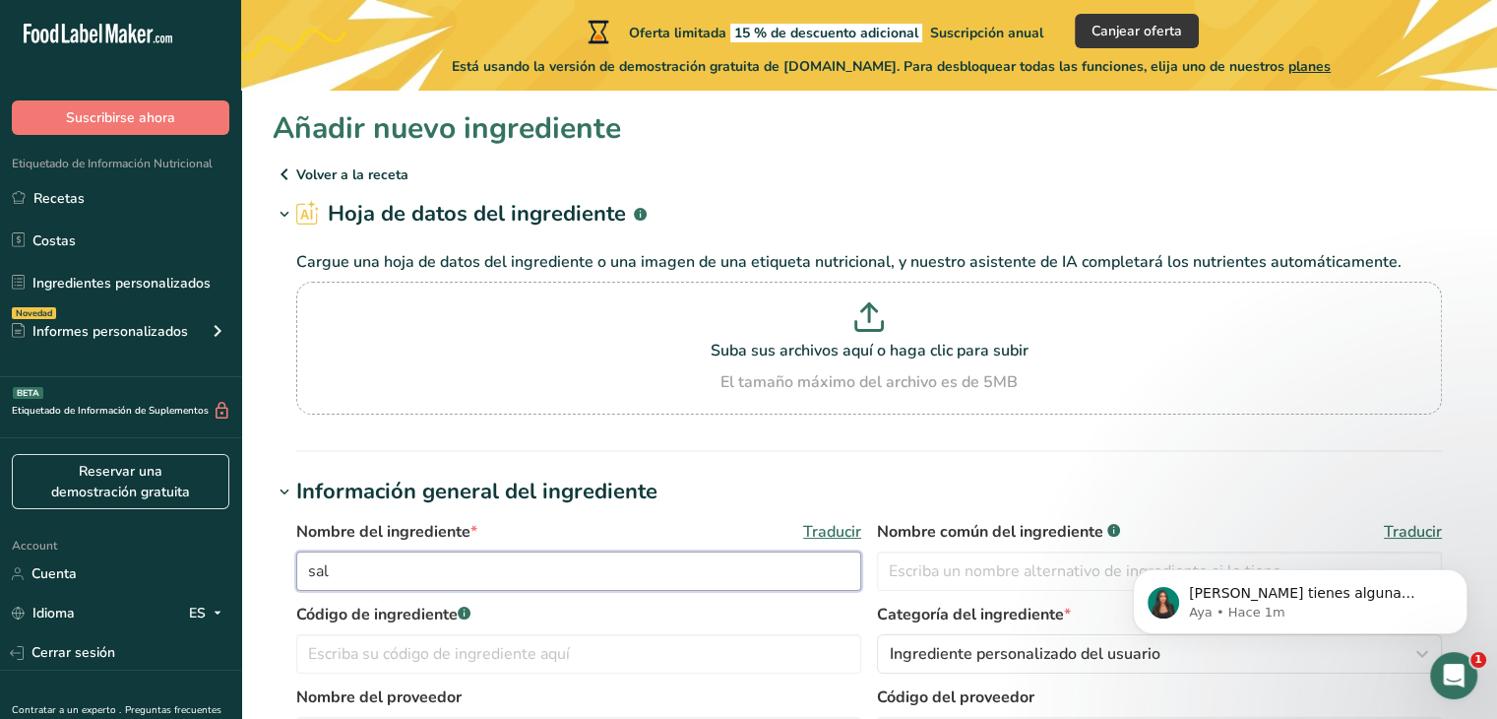
scroll to position [0, 0]
